Goal: Use online tool/utility

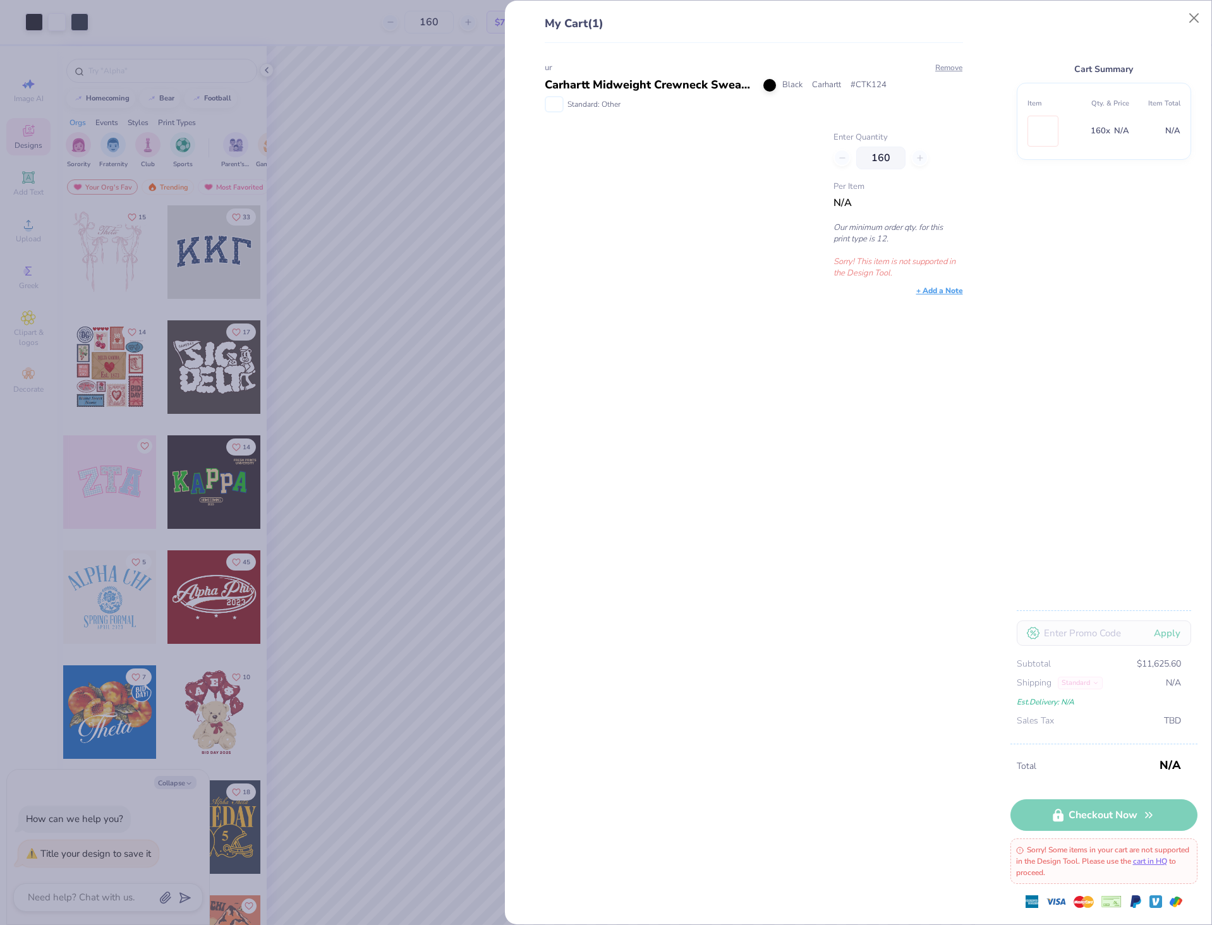
click at [900, 264] on p "Sorry! This item is not supported in the Design Tool." at bounding box center [897, 267] width 129 height 23
click at [1197, 15] on button "Close" at bounding box center [1194, 18] width 24 height 24
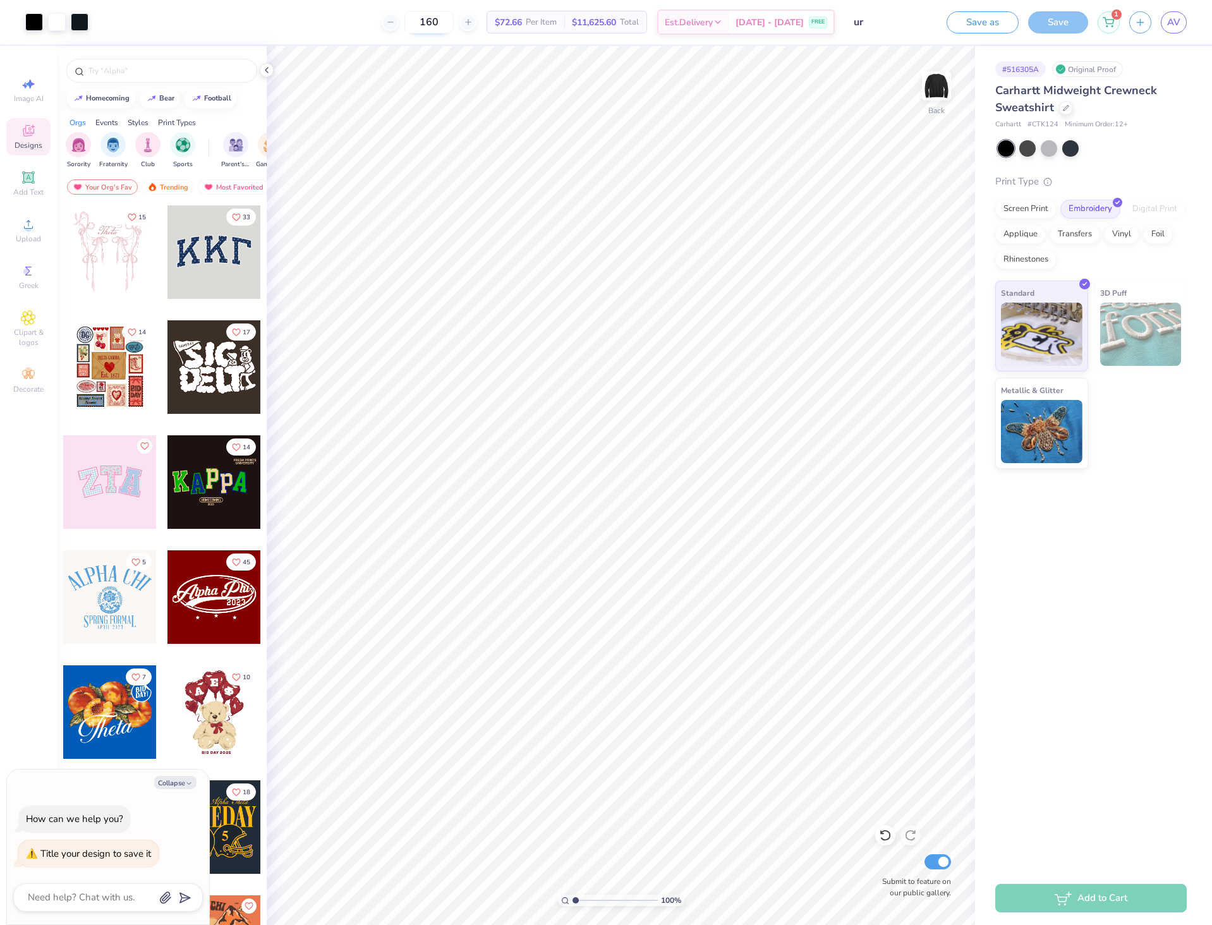
click at [452, 26] on input "160" at bounding box center [428, 22] width 49 height 23
type input "180"
type textarea "x"
click at [944, 860] on input "Submit to feature on our public gallery." at bounding box center [937, 861] width 27 height 15
checkbox input "false"
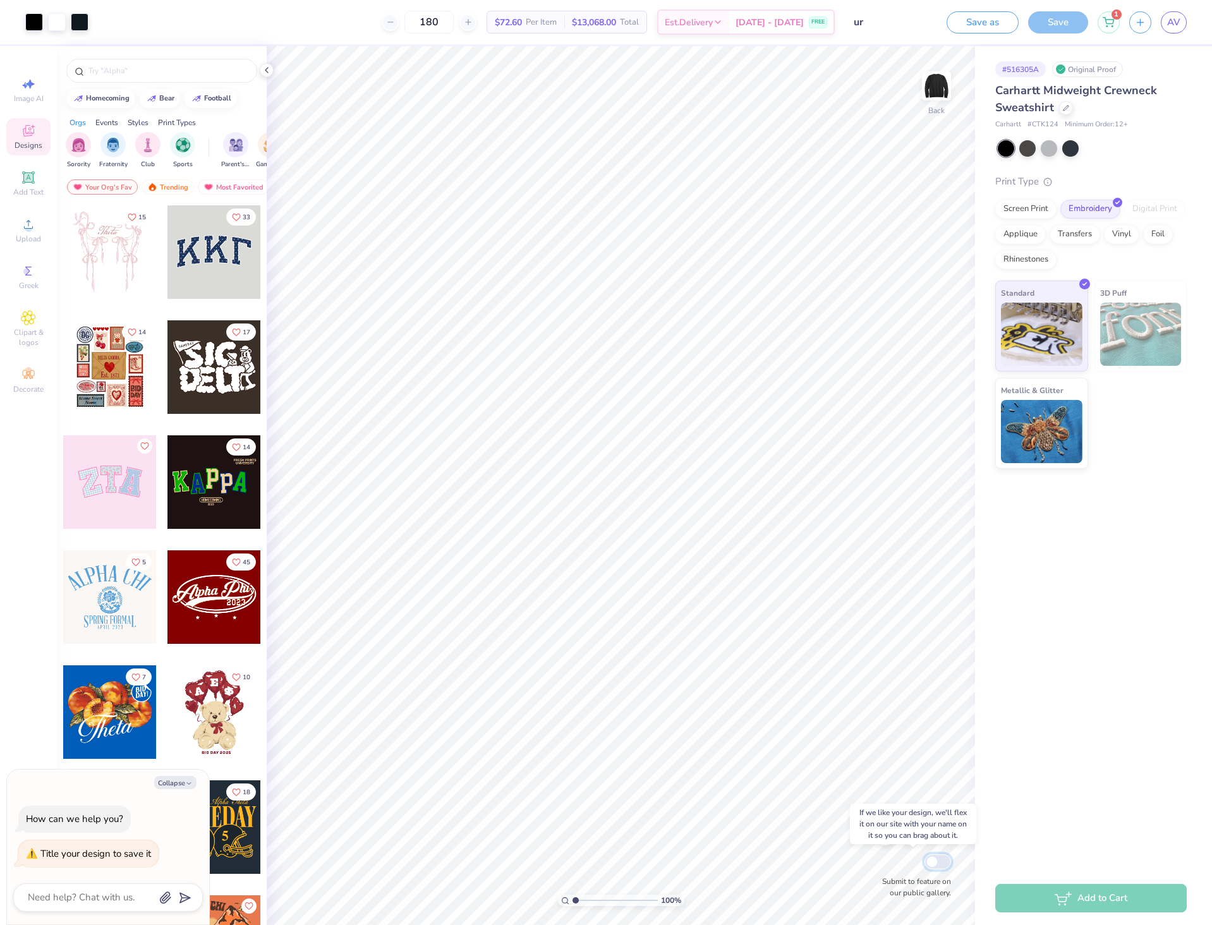
type textarea "x"
click at [1071, 31] on div "Save" at bounding box center [1058, 22] width 60 height 22
click at [1064, 27] on div "Save" at bounding box center [1058, 22] width 60 height 22
